Goal: Information Seeking & Learning: Learn about a topic

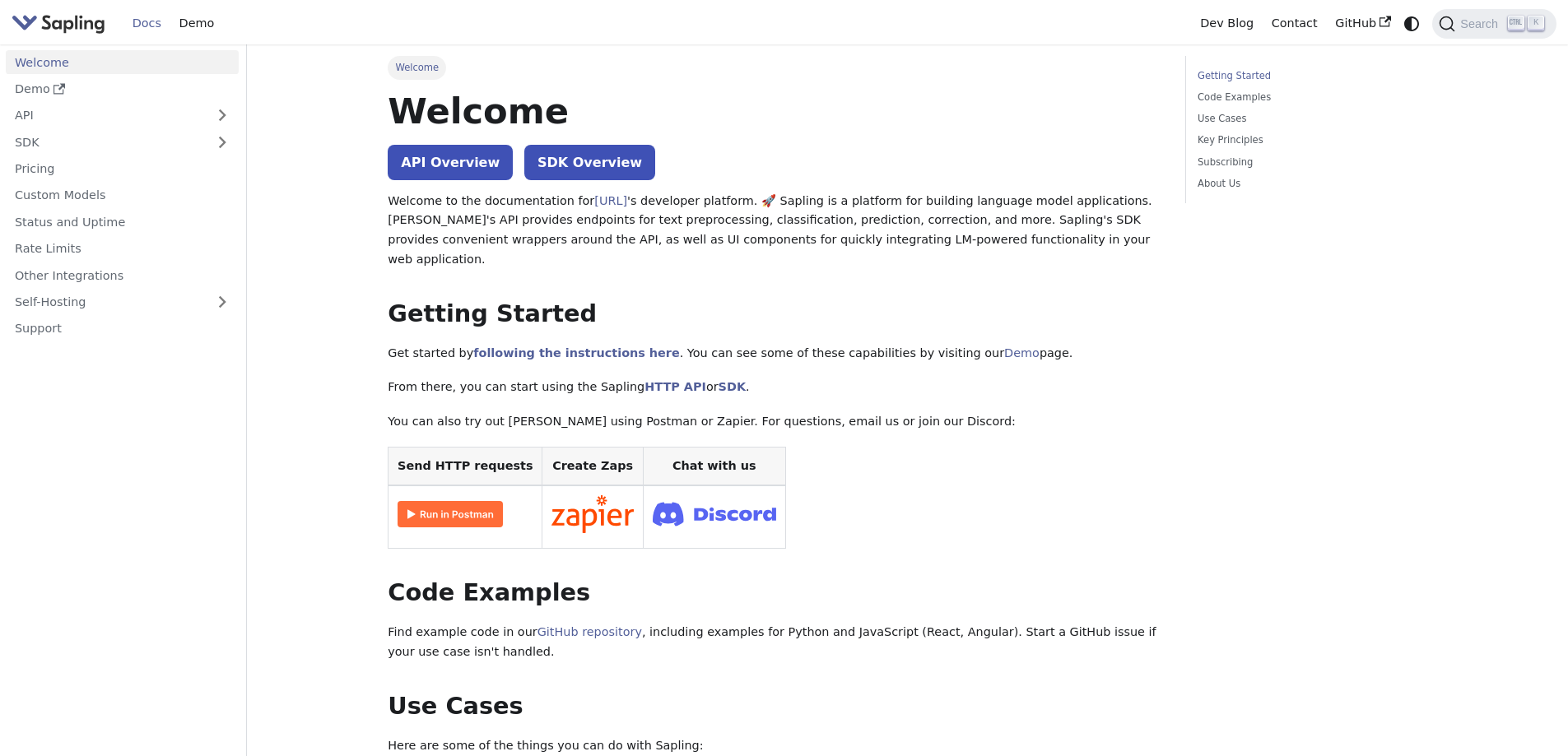
click at [448, 501] on img at bounding box center [450, 514] width 105 height 26
click at [472, 165] on link "API Overview" at bounding box center [450, 162] width 126 height 35
click at [456, 155] on link "API Overview" at bounding box center [450, 162] width 126 height 35
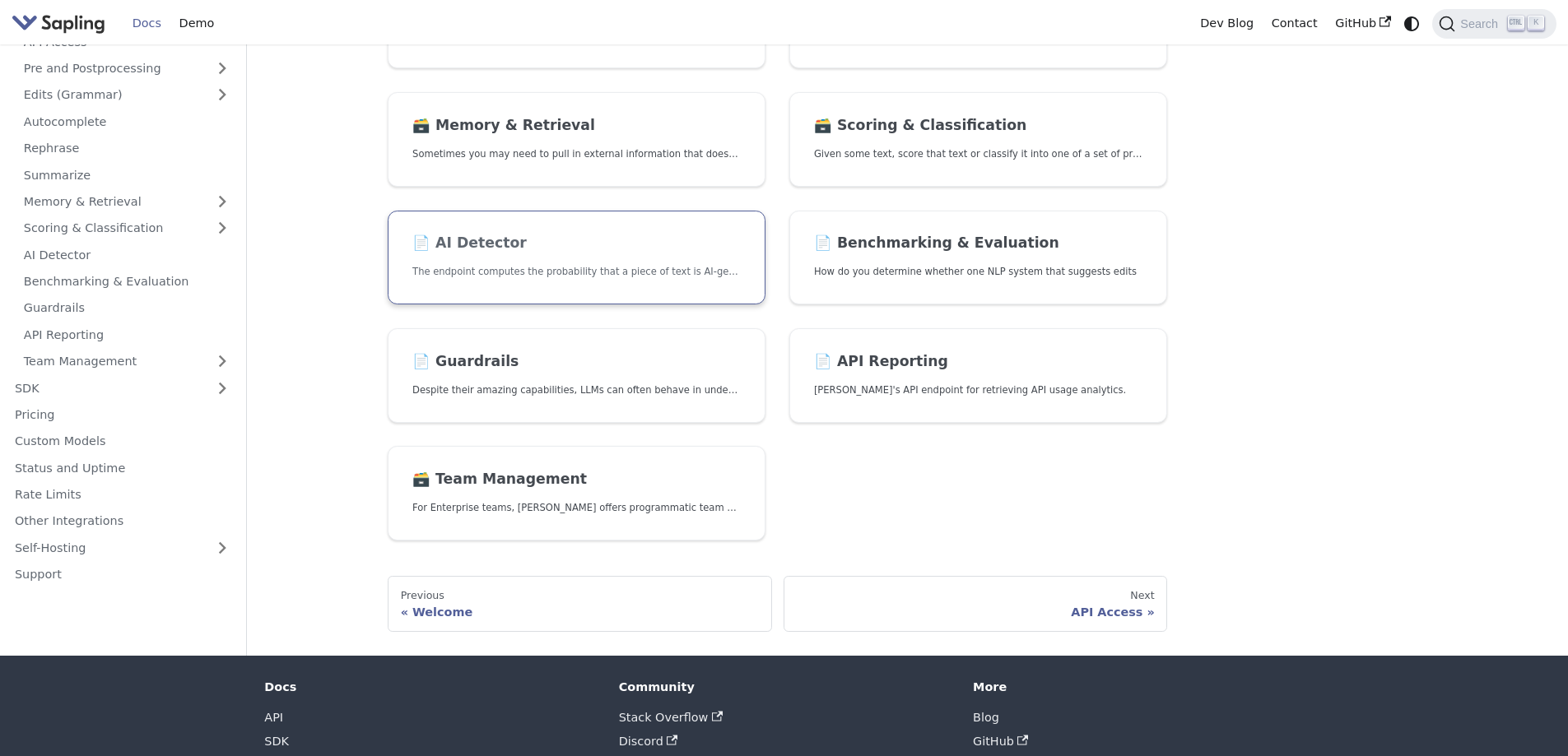
scroll to position [493, 0]
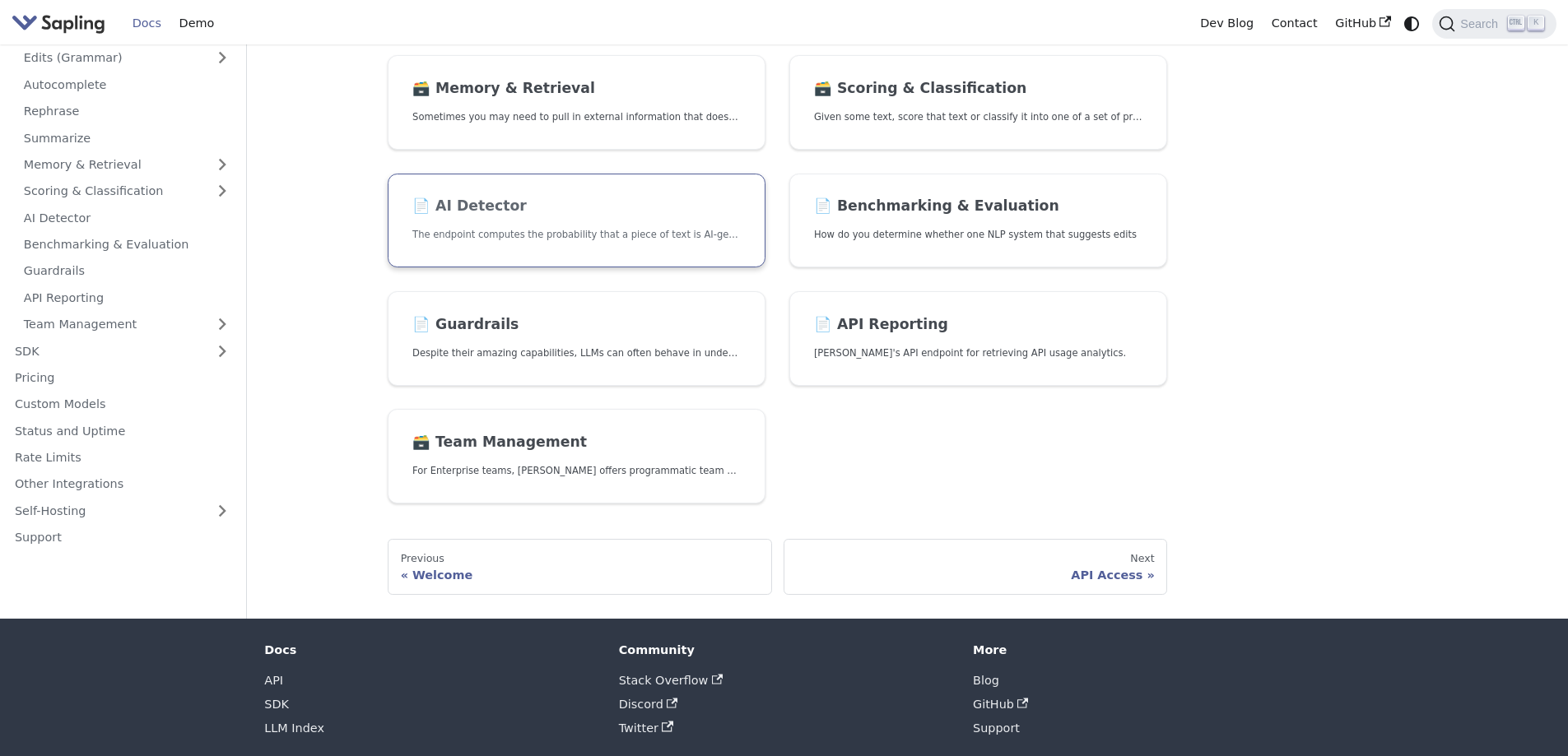
click at [665, 203] on h2 "📄️ AI Detector" at bounding box center [576, 206] width 328 height 18
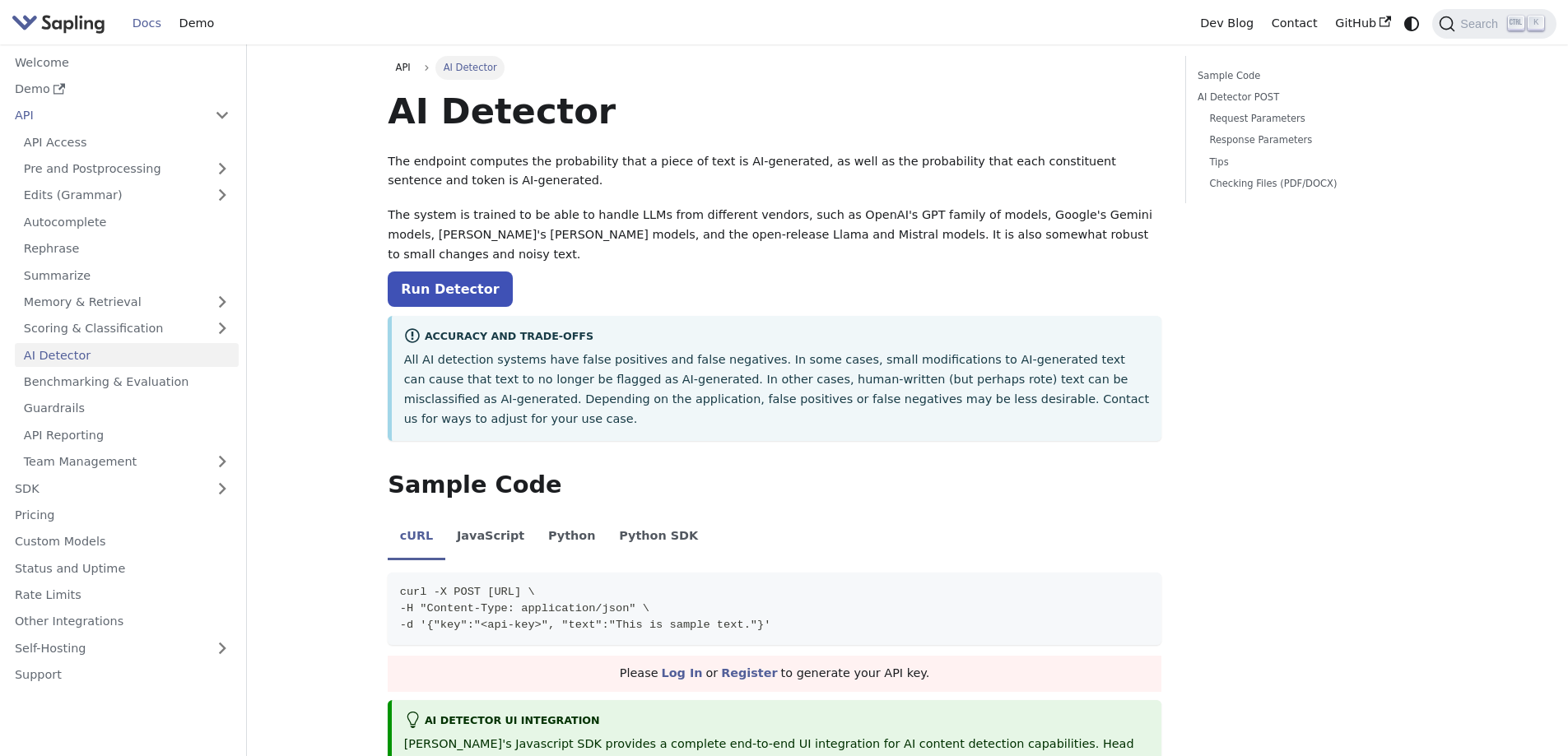
scroll to position [83, 0]
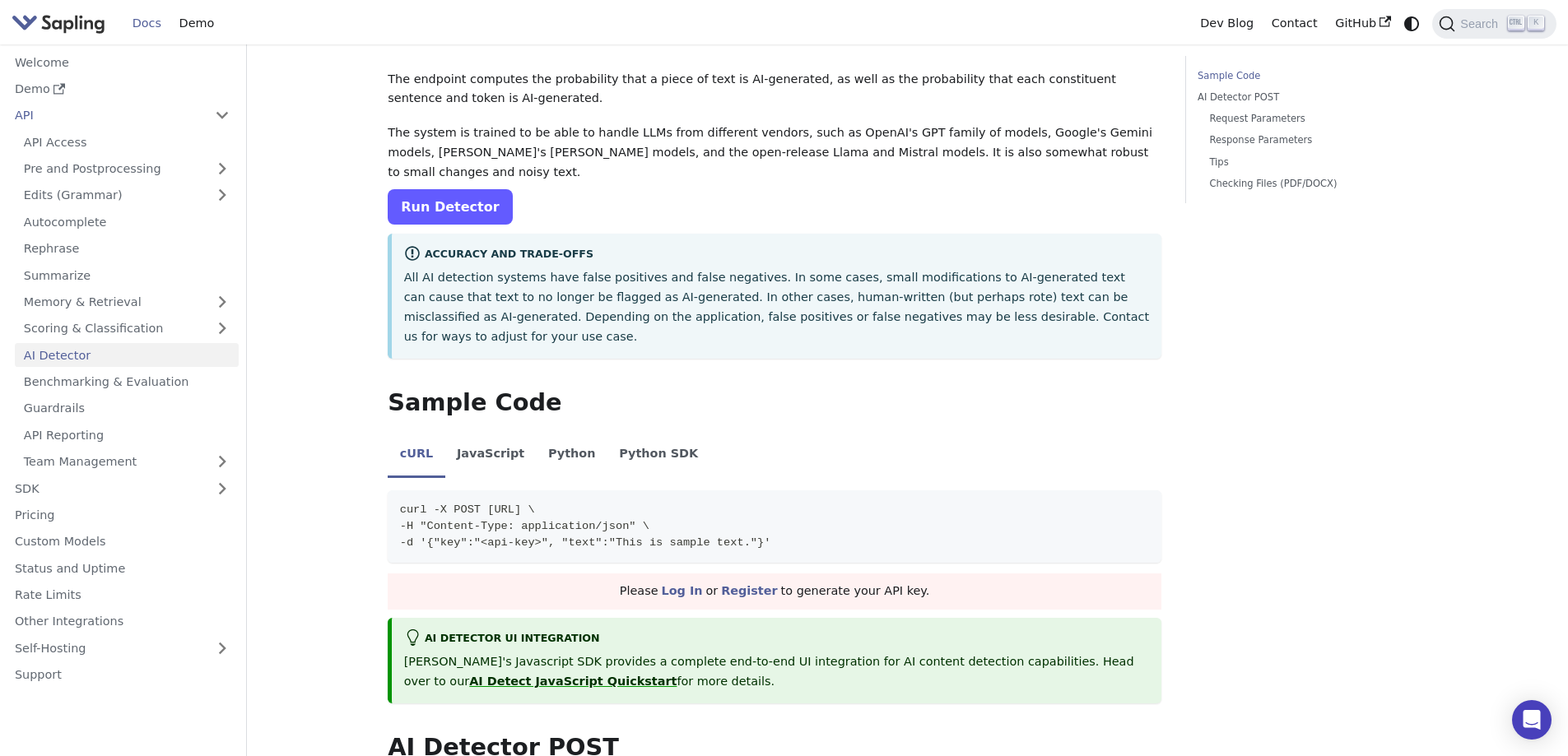
click at [435, 189] on link "Run Detector" at bounding box center [450, 206] width 125 height 35
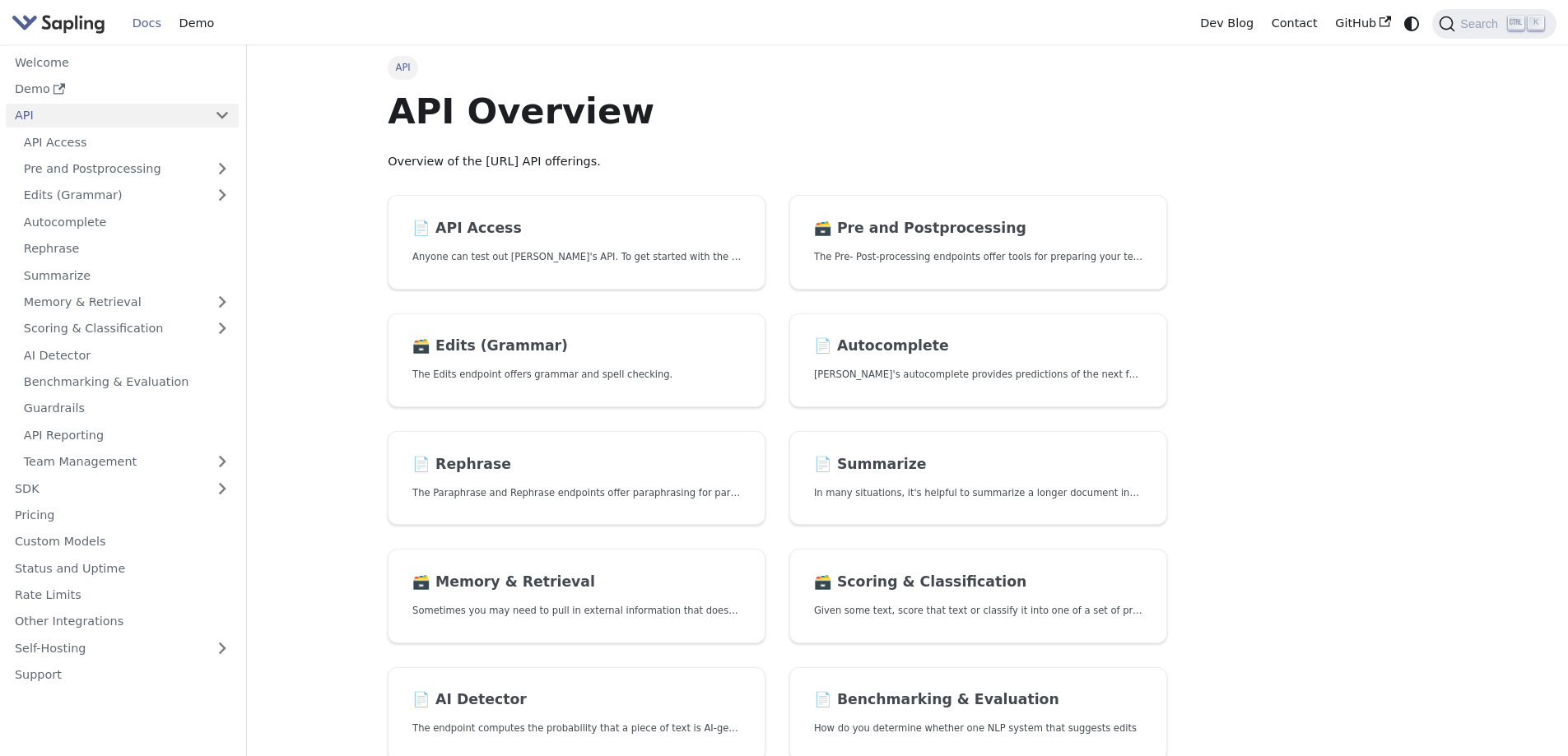
click at [503, 198] on link "📄️ API Access Anyone can test out Sapling's API. To get started with the API, s…" at bounding box center [576, 241] width 378 height 94
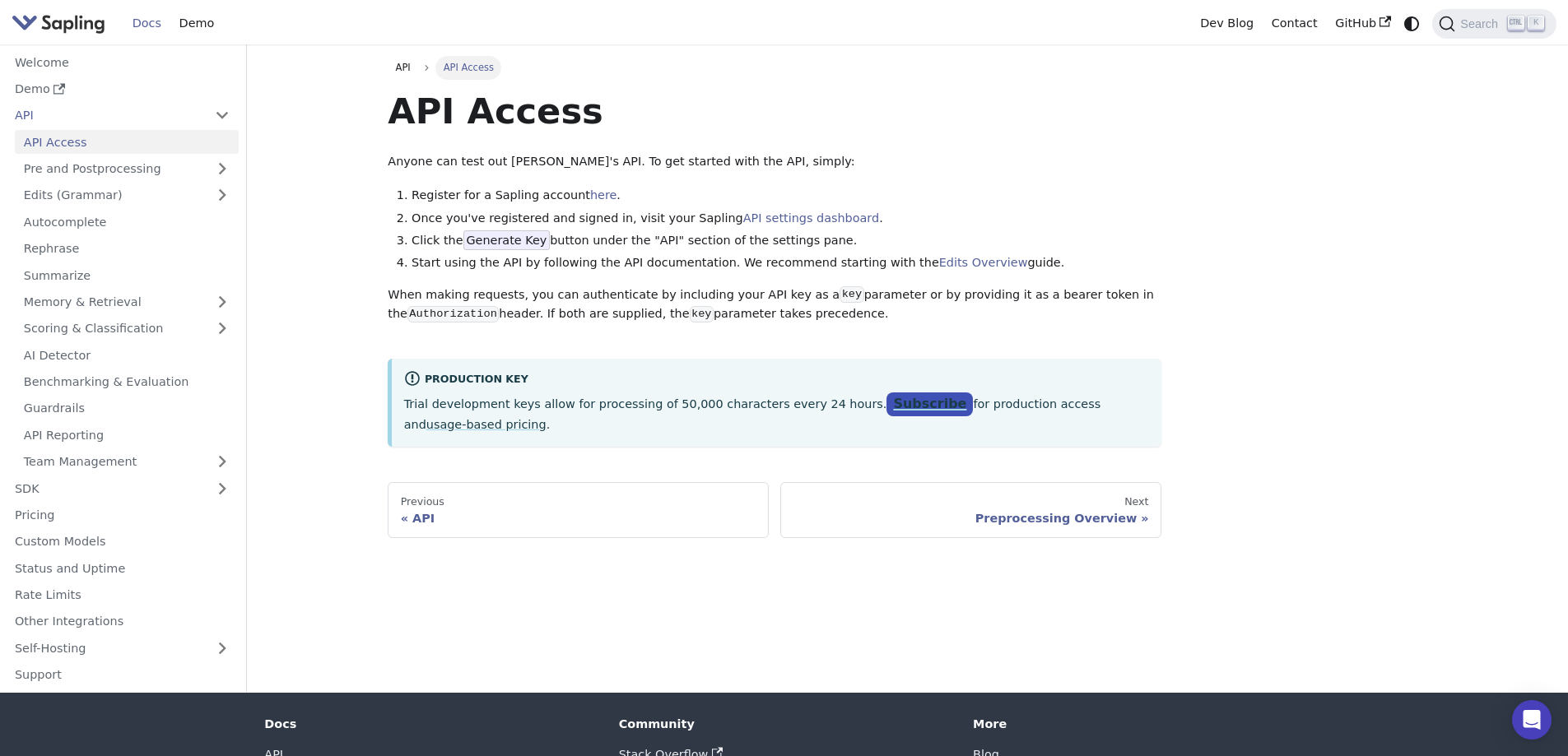
click at [887, 408] on link "Subscribe" at bounding box center [930, 404] width 87 height 24
